Goal: Register for event/course

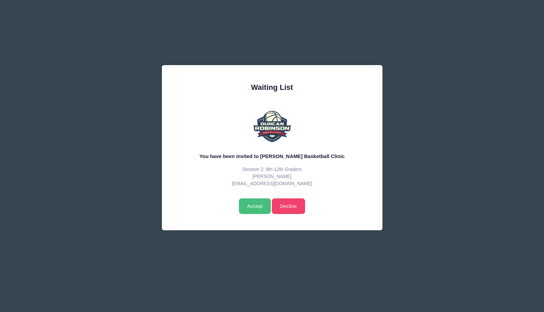
click at [252, 203] on input "Accept" at bounding box center [255, 207] width 32 height 16
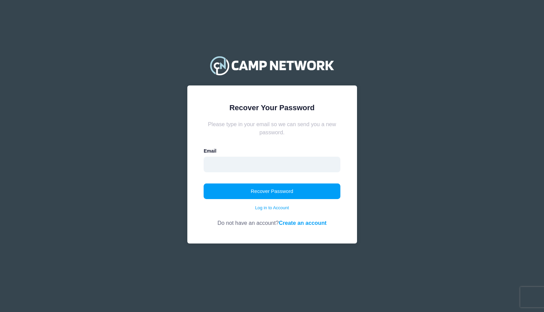
click at [278, 166] on input "email" at bounding box center [272, 165] width 137 height 16
type input "[EMAIL_ADDRESS][DOMAIN_NAME]"
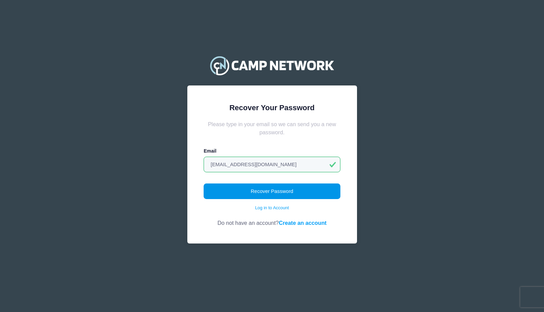
click at [279, 192] on button "Recover Password" at bounding box center [272, 192] width 137 height 16
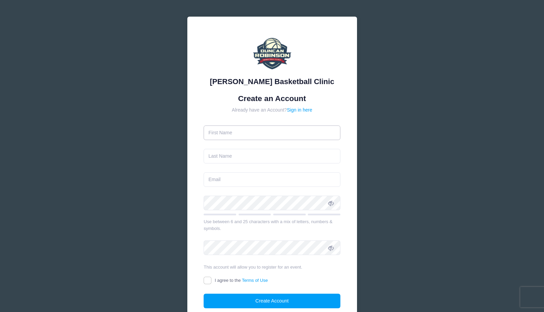
click at [284, 128] on input "text" at bounding box center [272, 133] width 137 height 15
type input "Michelle"
type input "Dillon"
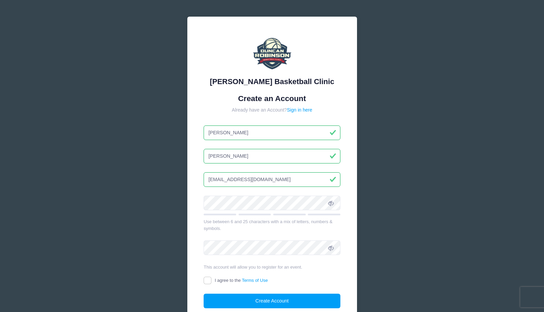
type input "[EMAIL_ADDRESS][DOMAIN_NAME]"
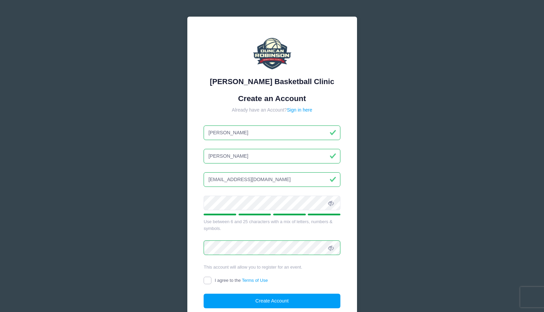
drag, startPoint x: 208, startPoint y: 282, endPoint x: 215, endPoint y: 282, distance: 7.5
click at [208, 282] on input "I agree to the Terms of Use" at bounding box center [208, 281] width 8 height 8
checkbox input "true"
click at [241, 300] on button "Create Account" at bounding box center [272, 301] width 137 height 15
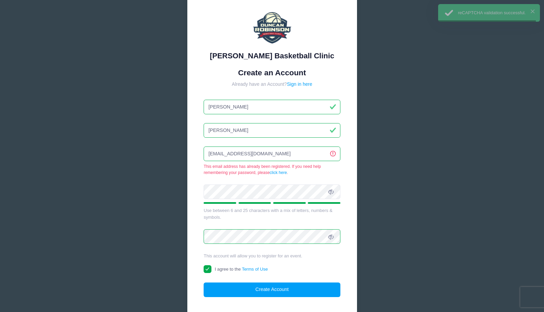
scroll to position [71, 0]
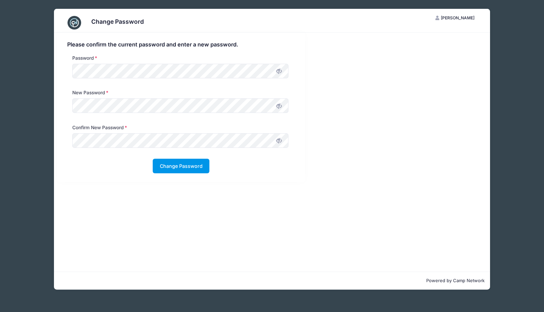
drag, startPoint x: 169, startPoint y: 168, endPoint x: 173, endPoint y: 169, distance: 3.9
click at [169, 168] on button "Change Password" at bounding box center [181, 166] width 57 height 15
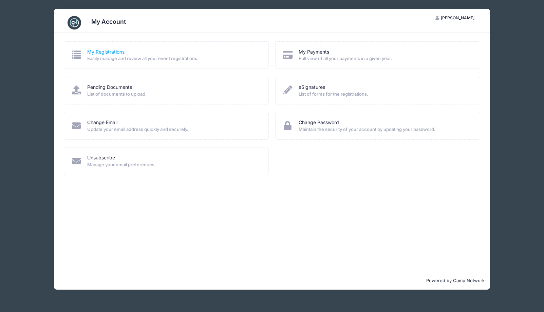
click at [108, 54] on link "My Registrations" at bounding box center [105, 52] width 37 height 7
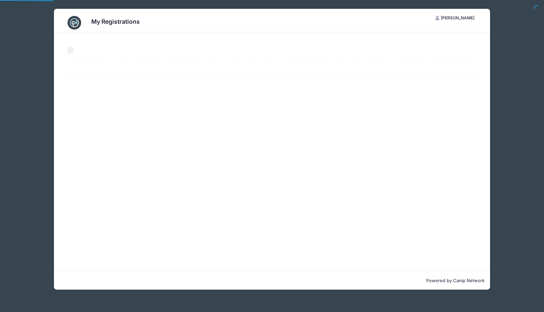
select select "50"
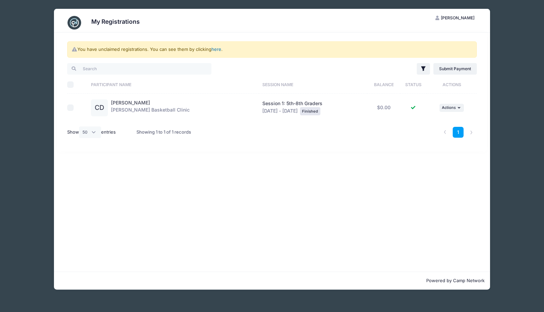
click at [217, 49] on link "here" at bounding box center [217, 49] width 10 height 5
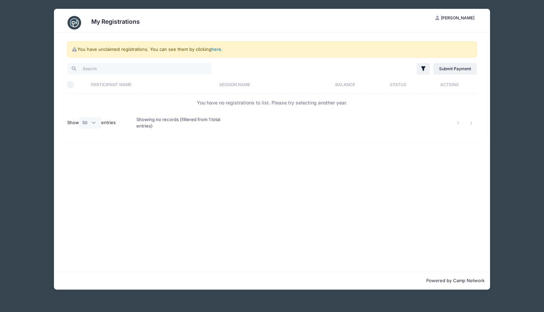
click at [217, 48] on link "here" at bounding box center [217, 49] width 10 height 5
click at [157, 122] on div "Showing no records (filtered from 1 total entries)" at bounding box center [185, 123] width 97 height 22
drag, startPoint x: 113, startPoint y: 21, endPoint x: 159, endPoint y: 49, distance: 54.0
click at [113, 21] on h3 "My Registrations" at bounding box center [115, 21] width 49 height 7
drag, startPoint x: 466, startPoint y: 17, endPoint x: 465, endPoint y: 22, distance: 4.5
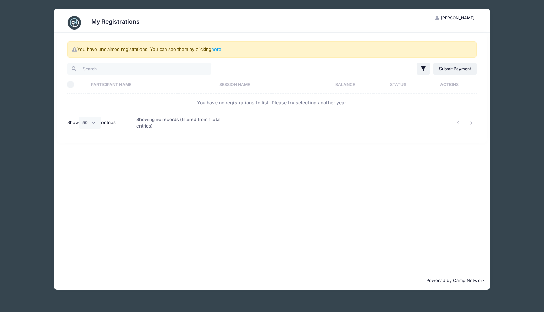
click at [466, 17] on span "Michelle Dillon" at bounding box center [458, 17] width 34 height 5
click at [437, 34] on link "My Account" at bounding box center [438, 34] width 78 height 13
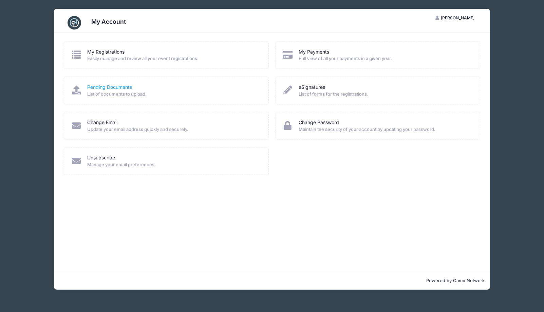
click at [108, 87] on link "Pending Documents" at bounding box center [109, 87] width 45 height 7
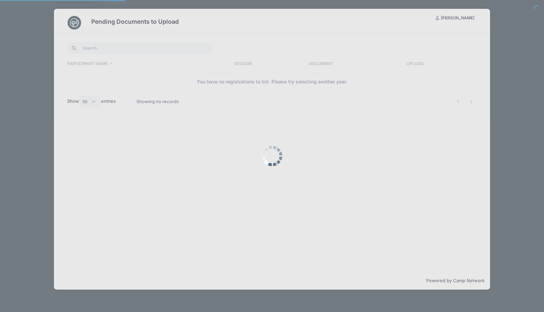
select select "50"
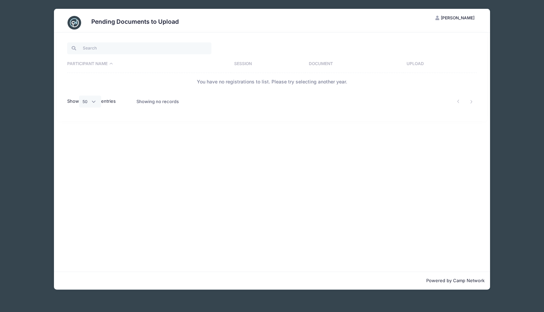
click at [463, 18] on span "[PERSON_NAME]" at bounding box center [458, 17] width 34 height 5
click at [441, 33] on link "My Account" at bounding box center [438, 34] width 78 height 13
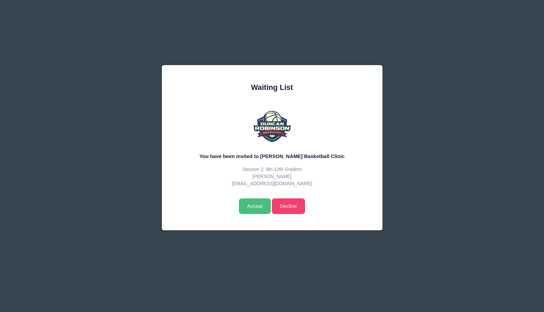
click at [254, 205] on input "Accept" at bounding box center [255, 207] width 32 height 16
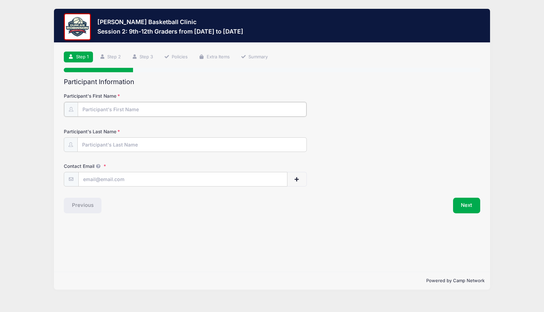
click at [133, 107] on input "Participant's First Name" at bounding box center [192, 109] width 229 height 15
type input "c"
type input "Conor"
type input "[PERSON_NAME]"
type input "[EMAIL_ADDRESS][DOMAIN_NAME]"
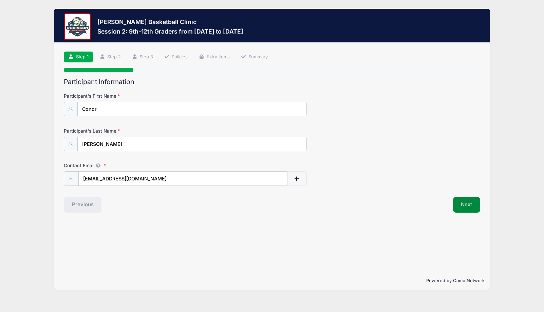
click at [466, 206] on button "Next" at bounding box center [467, 205] width 28 height 16
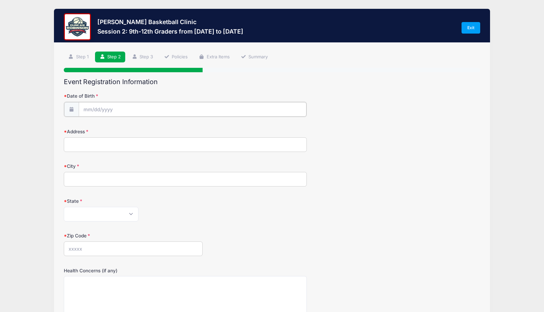
click at [229, 112] on input "Date of Birth" at bounding box center [193, 109] width 228 height 15
click at [145, 107] on input "Date of Birth" at bounding box center [193, 109] width 228 height 15
click at [143, 128] on input "2025" at bounding box center [142, 127] width 22 height 10
type input "2010"
click at [167, 128] on span at bounding box center [163, 128] width 11 height 12
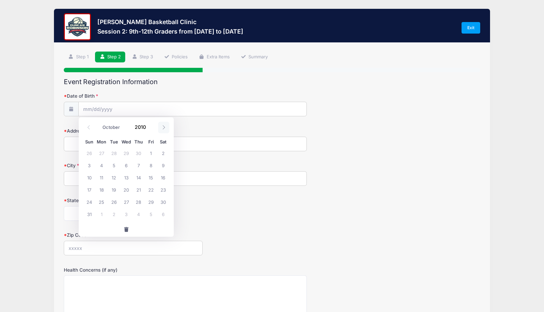
click at [166, 128] on span at bounding box center [163, 128] width 11 height 12
select select "11"
click at [163, 154] on span "4" at bounding box center [163, 153] width 12 height 12
type input "12/04/2010"
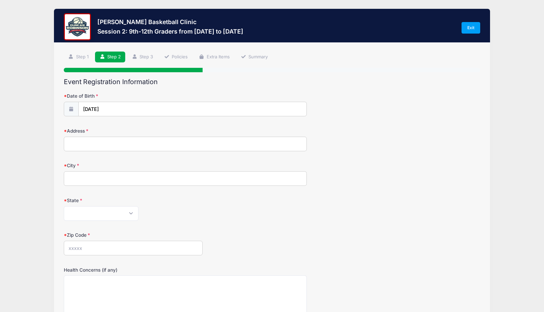
click at [101, 145] on input "Address" at bounding box center [185, 144] width 243 height 15
type input "93 Little River Rd"
type input "Hampton"
select select "NH"
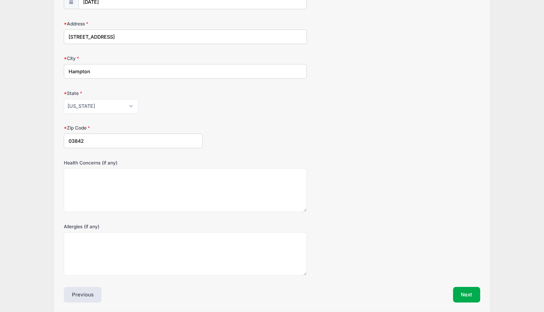
scroll to position [133, 0]
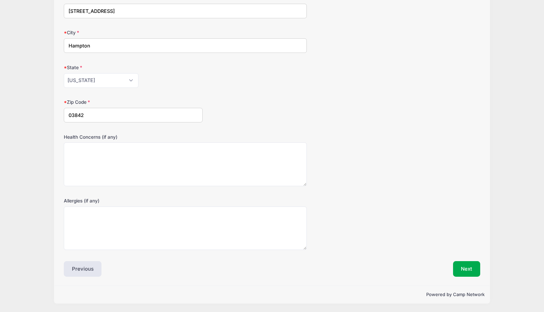
type input "03842"
click at [182, 153] on textarea "Health Concerns (if any)" at bounding box center [185, 165] width 243 height 44
type textarea "n/a"
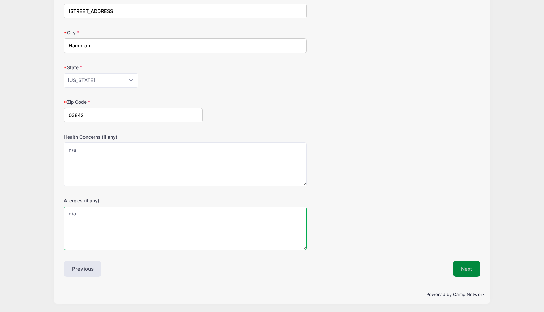
type textarea "n/a"
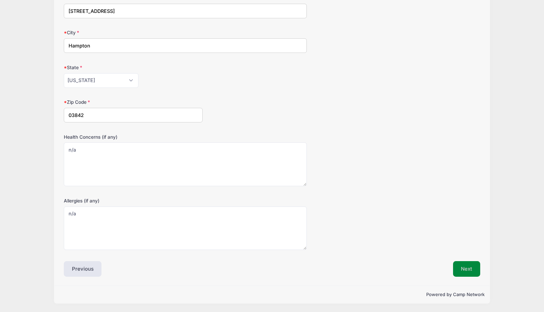
click at [459, 269] on button "Next" at bounding box center [467, 270] width 28 height 16
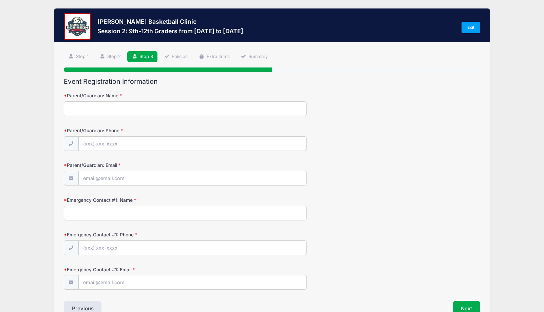
scroll to position [0, 0]
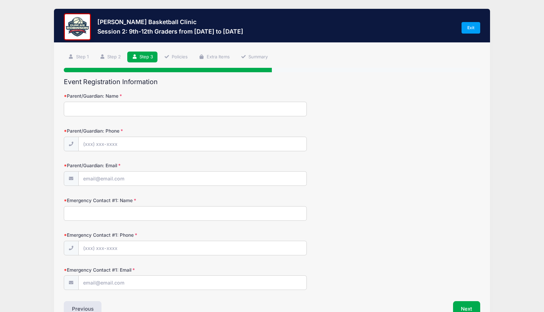
click at [171, 108] on input "Parent/Guardian: Name" at bounding box center [185, 109] width 243 height 15
click at [174, 110] on input "Michelle" at bounding box center [185, 109] width 243 height 15
type input "Michelle Dillon"
type input "(603) 540-6544"
type input "[EMAIL_ADDRESS][DOMAIN_NAME]"
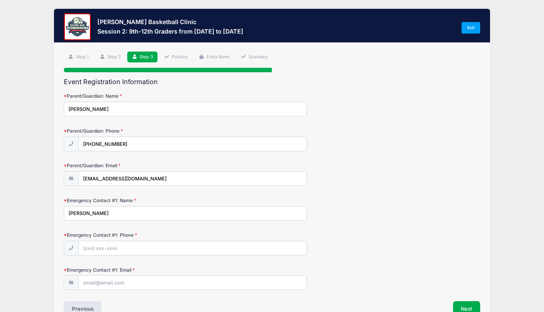
type input "Michelle Dillon"
type input "(603) 540-6544"
click at [140, 281] on input "Emergency Contact #1: Email" at bounding box center [193, 283] width 228 height 15
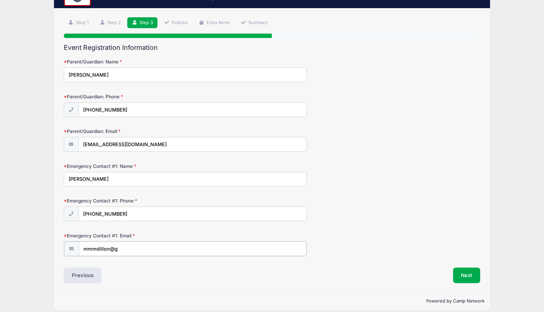
scroll to position [41, 0]
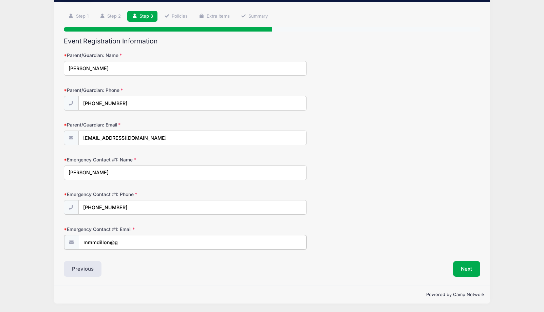
type input "mmmdillon@g"
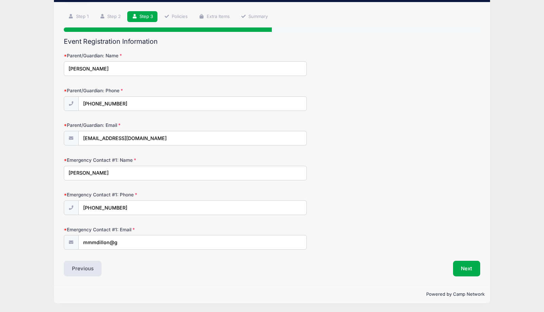
scroll to position [40, 0]
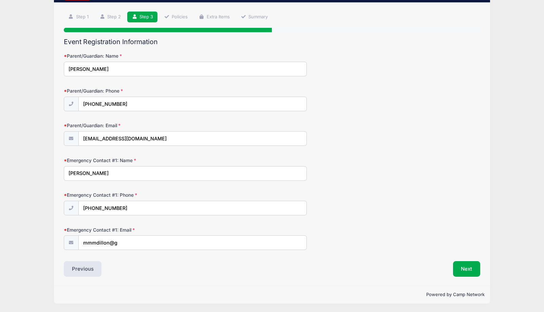
drag, startPoint x: 105, startPoint y: 173, endPoint x: 49, endPoint y: 169, distance: 56.9
click at [49, 169] on div "Duncan Robinson Basketball Clinic Session 2: 9th-12th Graders from 09/06 to 09/…" at bounding box center [272, 136] width 524 height 353
type input "Sean Dillon"
type input "(603) 498-5759"
type input "sedillon72@gmail.com"
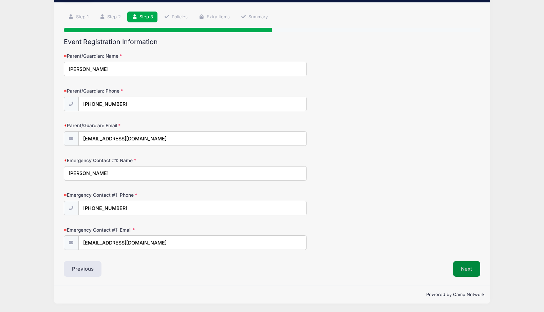
click at [468, 270] on button "Next" at bounding box center [467, 270] width 28 height 16
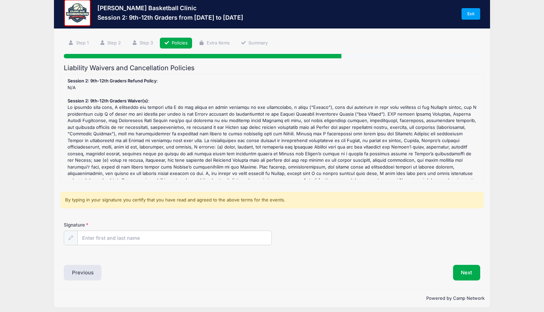
scroll to position [0, 0]
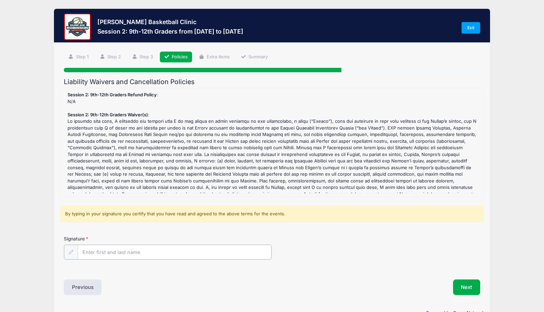
click at [114, 254] on input "Signature" at bounding box center [175, 252] width 194 height 15
type input "m"
type input "Michelle Dillon"
click at [467, 286] on button "Next" at bounding box center [467, 287] width 28 height 16
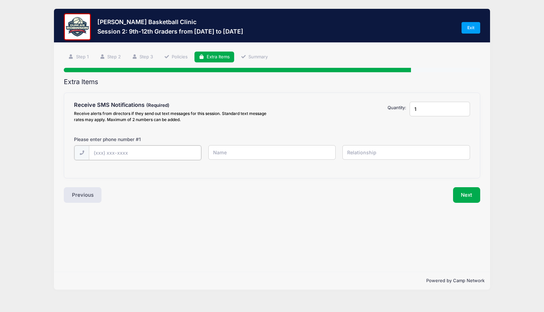
click at [120, 154] on input "text" at bounding box center [145, 153] width 112 height 15
type input "(603) 540-6544"
type input "Michelle Dillon"
type input "mother"
click at [464, 193] on button "Next" at bounding box center [467, 195] width 28 height 16
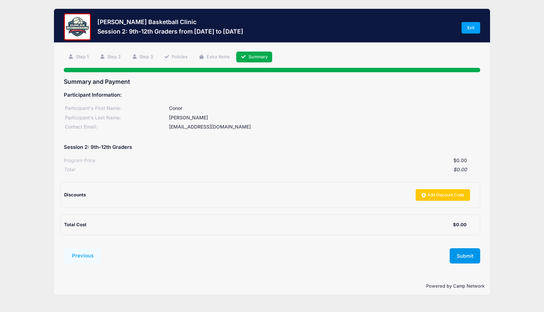
click at [464, 256] on button "Submit" at bounding box center [465, 257] width 31 height 16
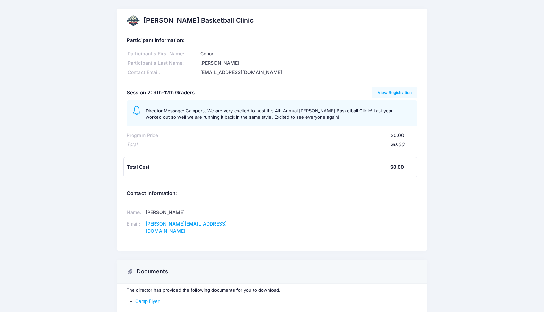
scroll to position [32, 0]
